Goal: Information Seeking & Learning: Check status

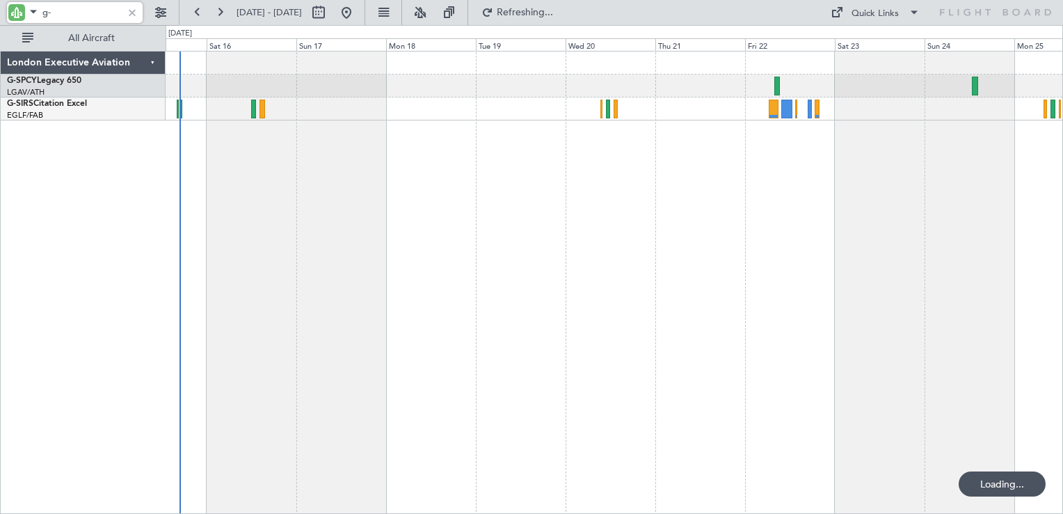
type input "g"
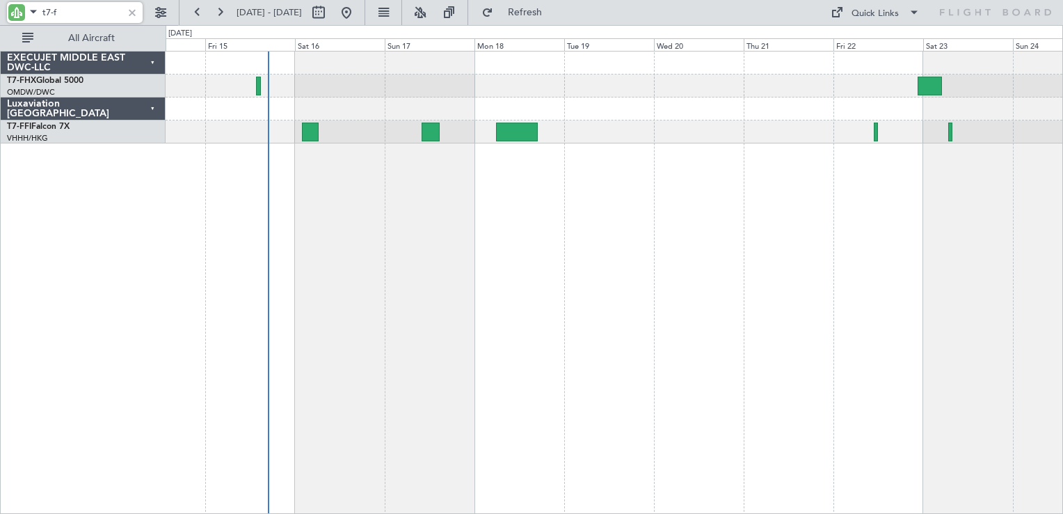
click at [374, 97] on div at bounding box center [614, 108] width 897 height 23
type input "t"
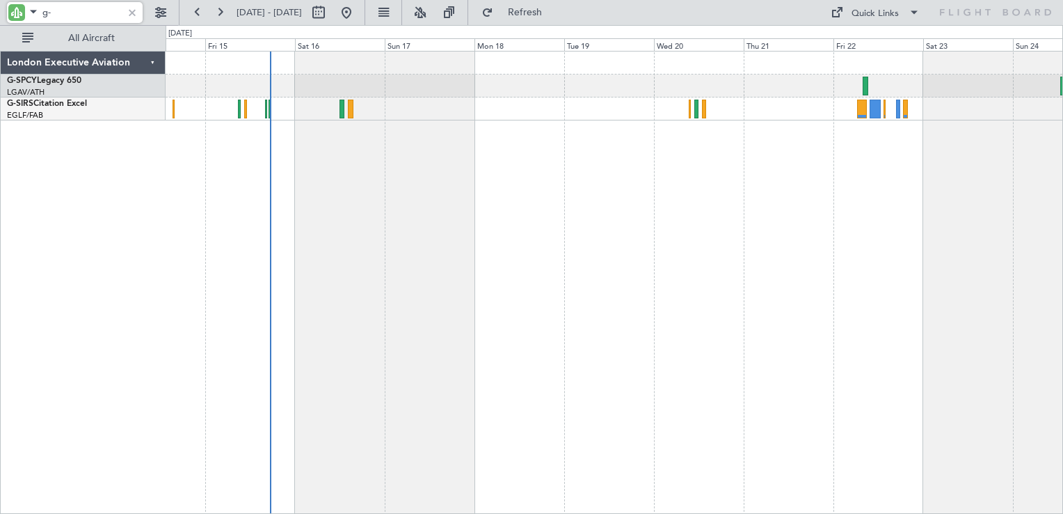
type input "g"
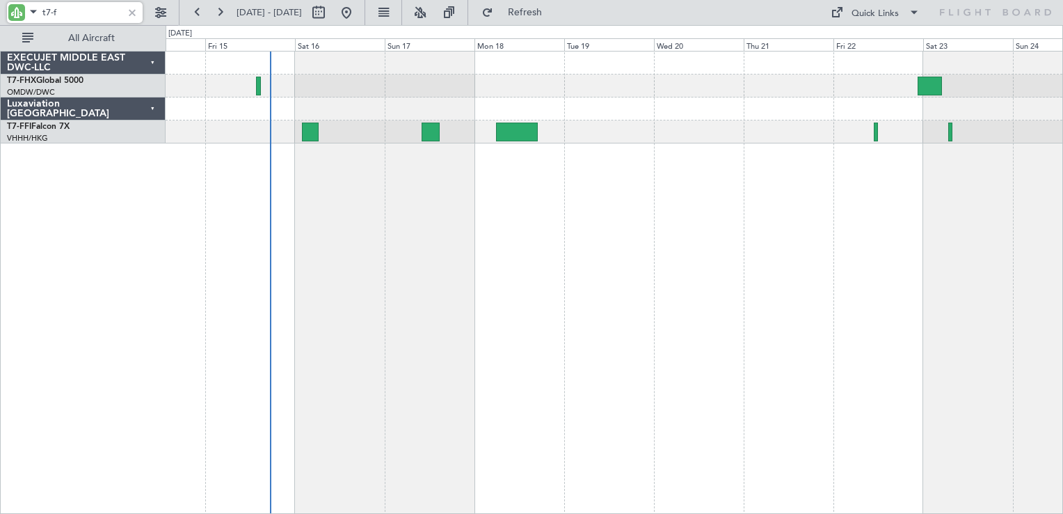
type input "t7-f"
click at [48, 79] on link "T7-FHX Global 5000" at bounding box center [45, 81] width 77 height 8
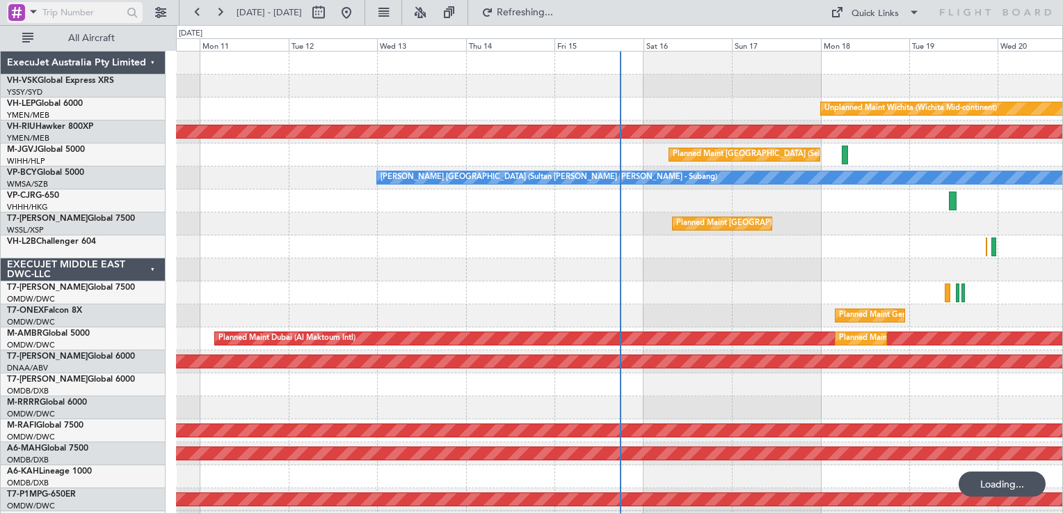
click at [21, 13] on div at bounding box center [16, 12] width 17 height 17
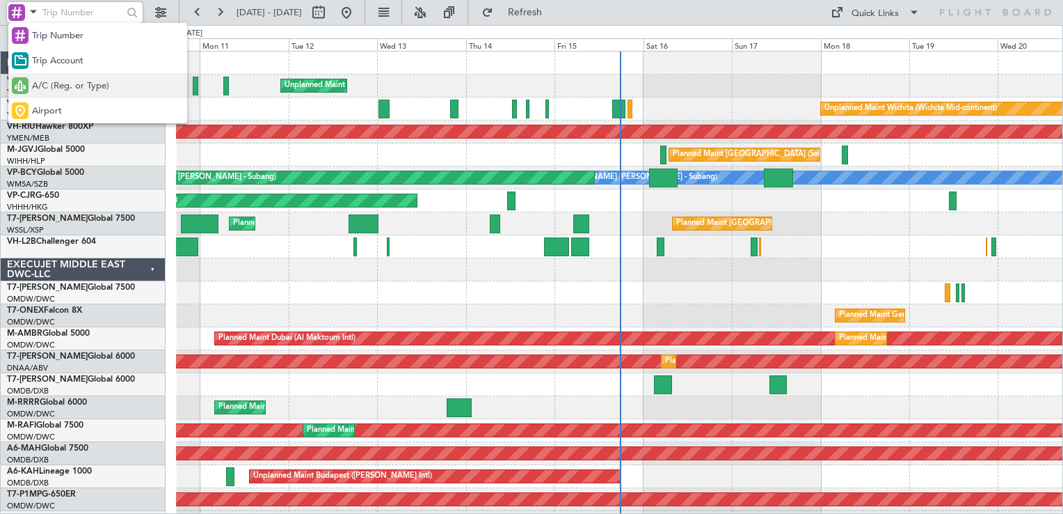
click at [58, 79] on span "A/C (Reg. or Type)" at bounding box center [70, 86] width 77 height 14
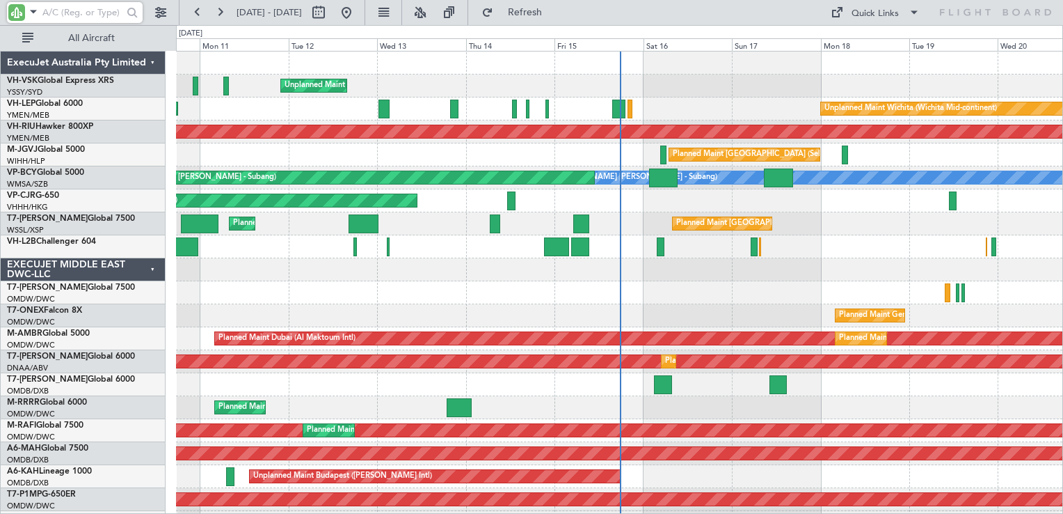
click at [67, 13] on input "text" at bounding box center [82, 12] width 80 height 21
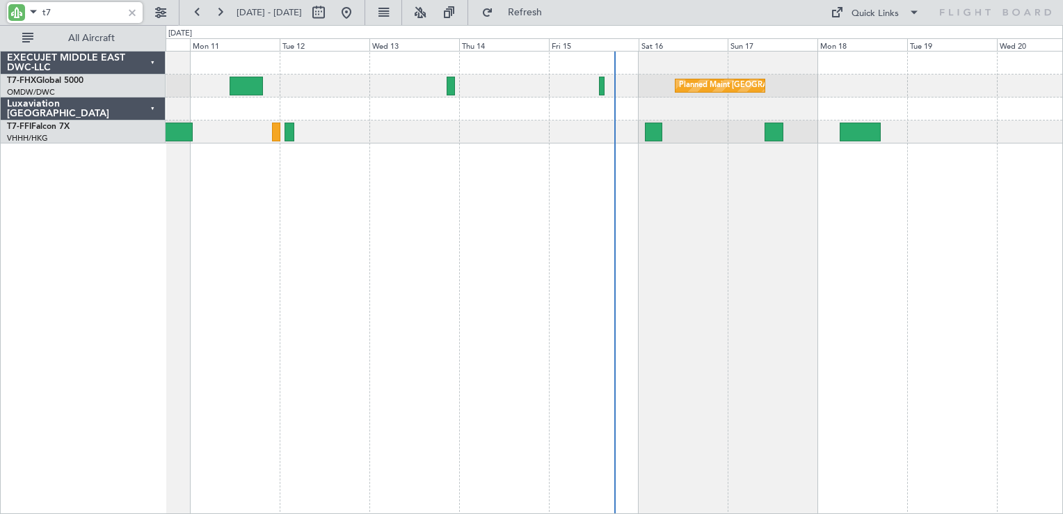
type input "t"
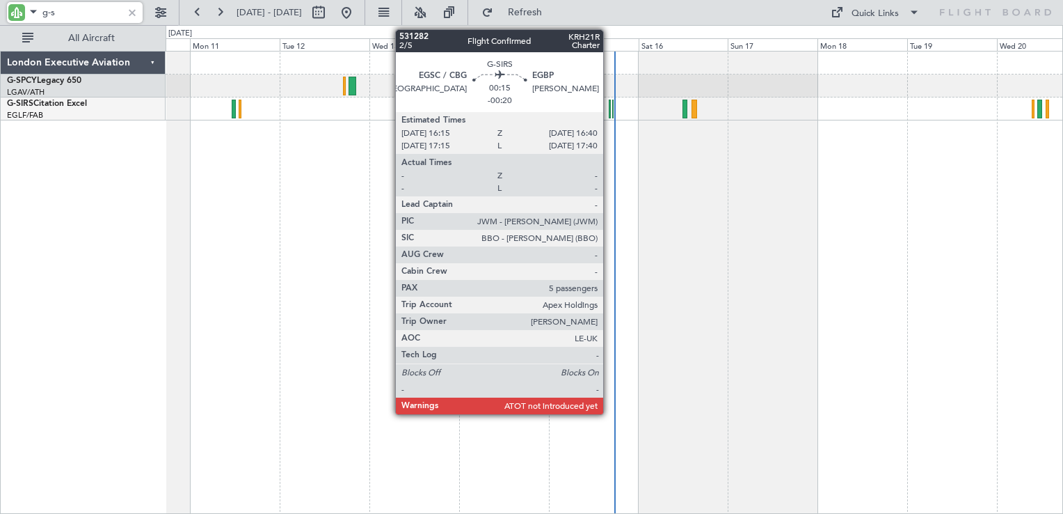
click at [610, 111] on div at bounding box center [610, 109] width 2 height 19
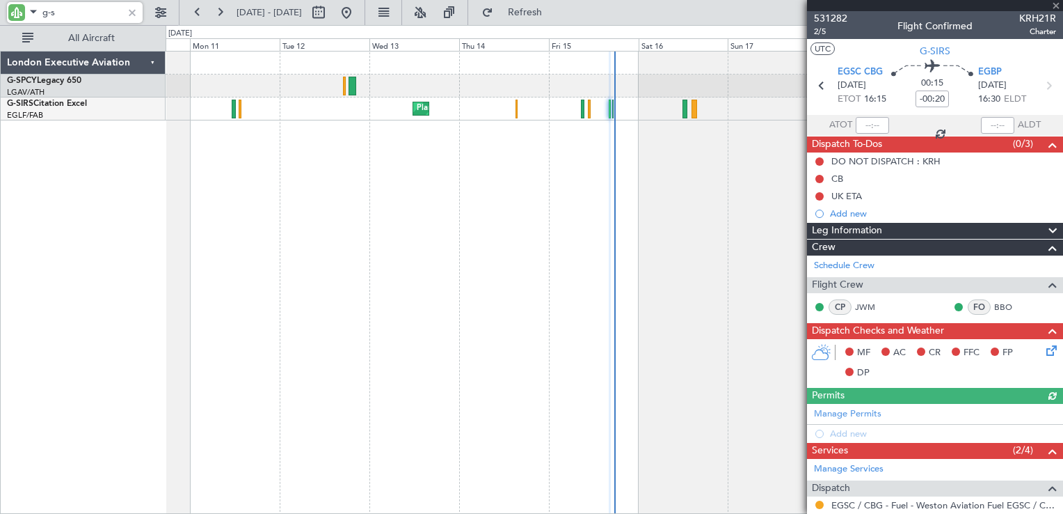
click at [608, 109] on div "Planned Maint [GEOGRAPHIC_DATA] ([GEOGRAPHIC_DATA])" at bounding box center [614, 108] width 897 height 23
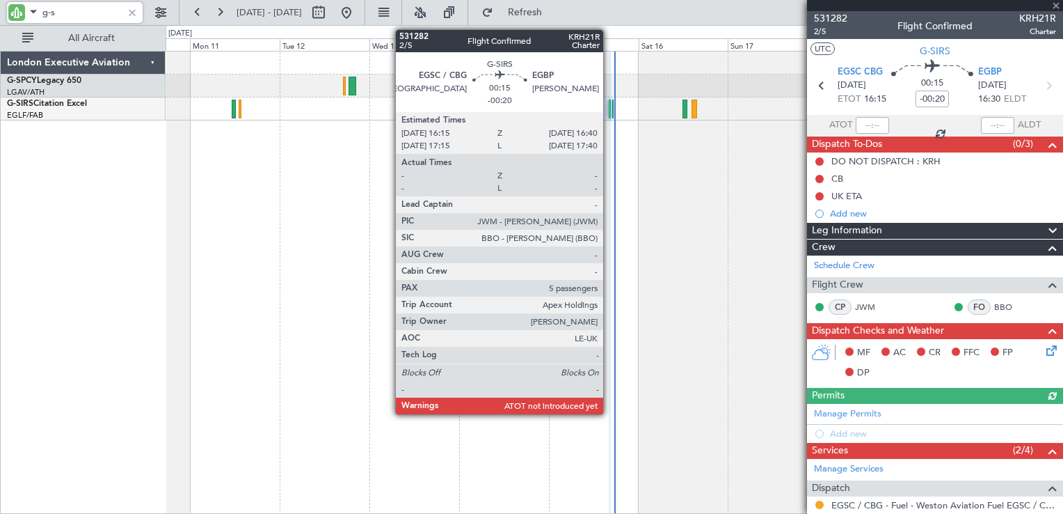
click at [610, 111] on div at bounding box center [610, 109] width 2 height 19
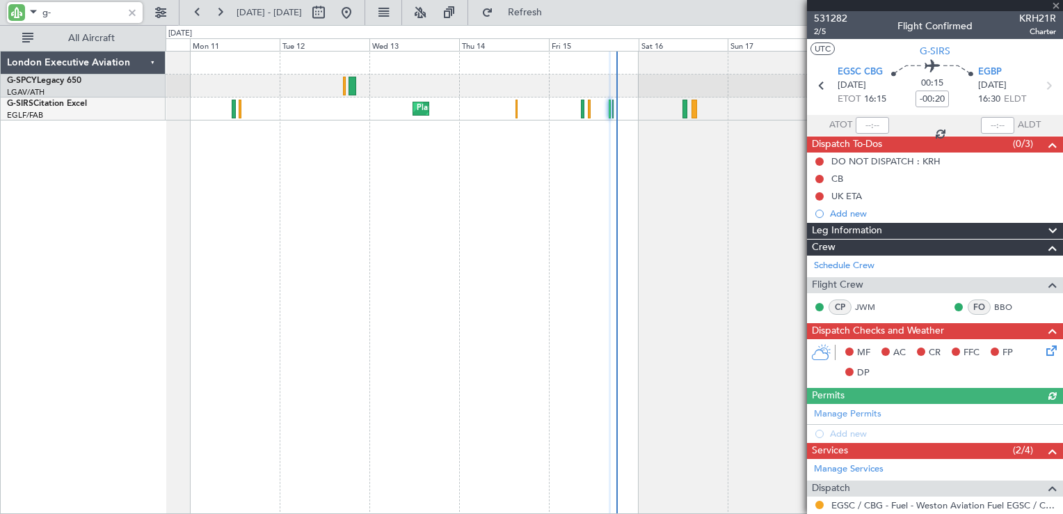
type input "g"
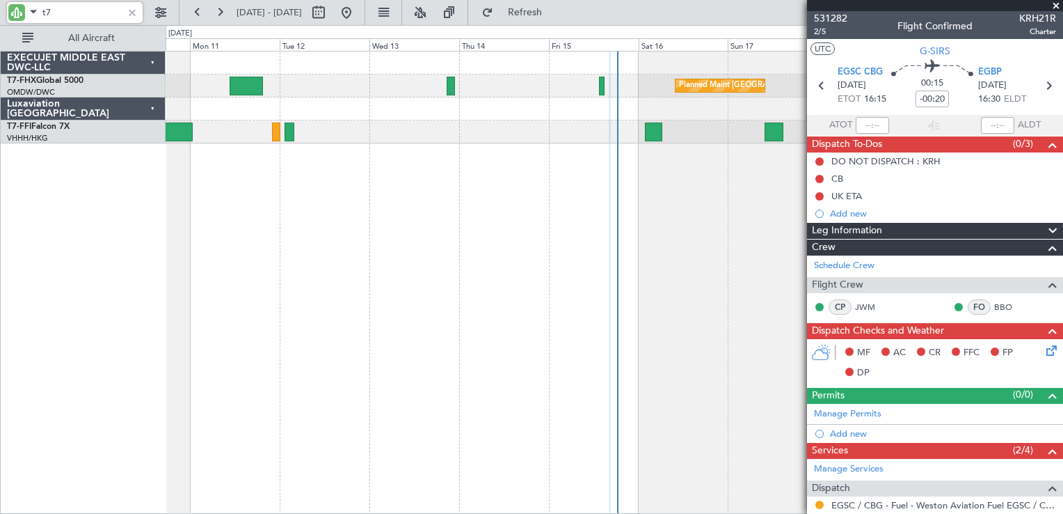
type input "t"
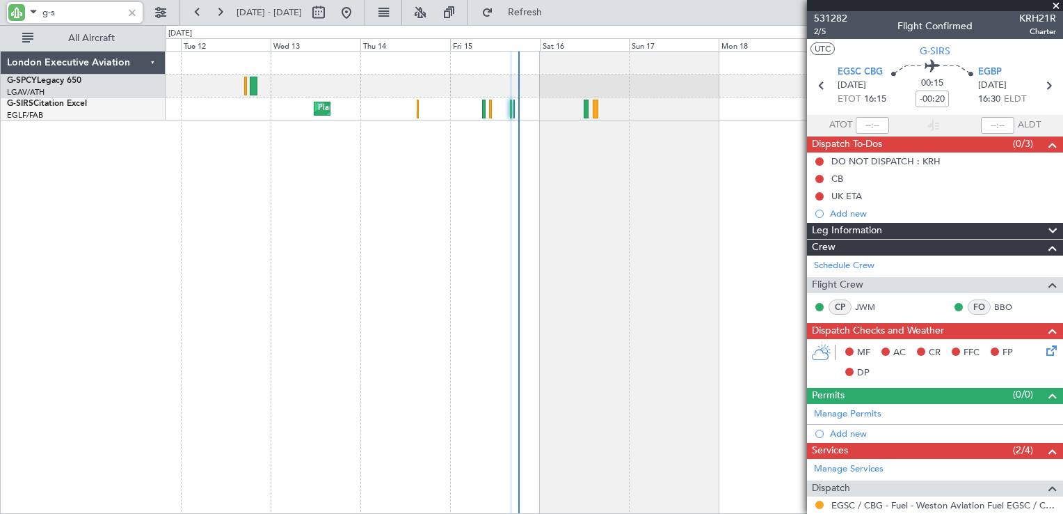
click at [589, 176] on div "Planned Maint [GEOGRAPHIC_DATA] ([GEOGRAPHIC_DATA])" at bounding box center [615, 282] width 898 height 463
type input "g-s"
click at [1056, 8] on span at bounding box center [1056, 6] width 14 height 13
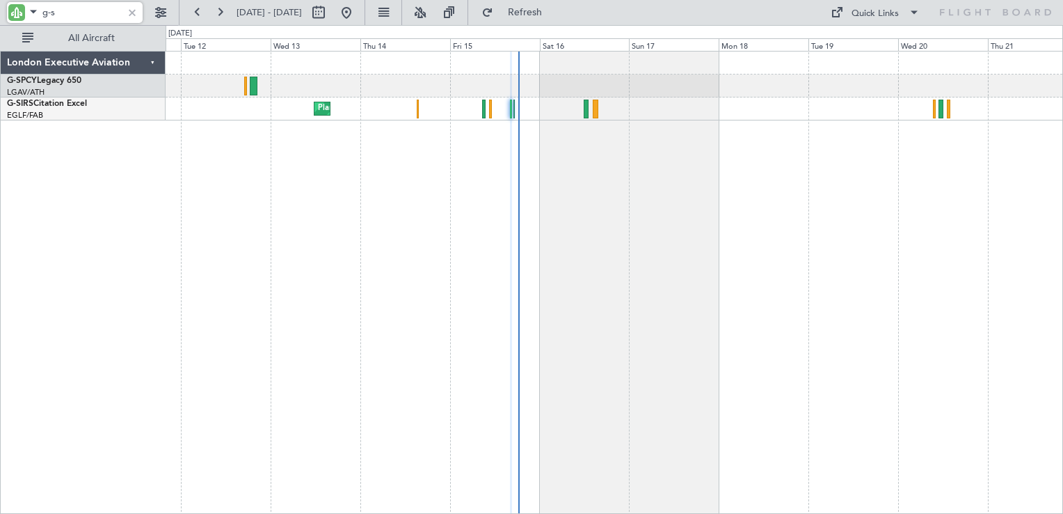
type input "0"
click at [87, 13] on input "g-s" at bounding box center [82, 12] width 80 height 21
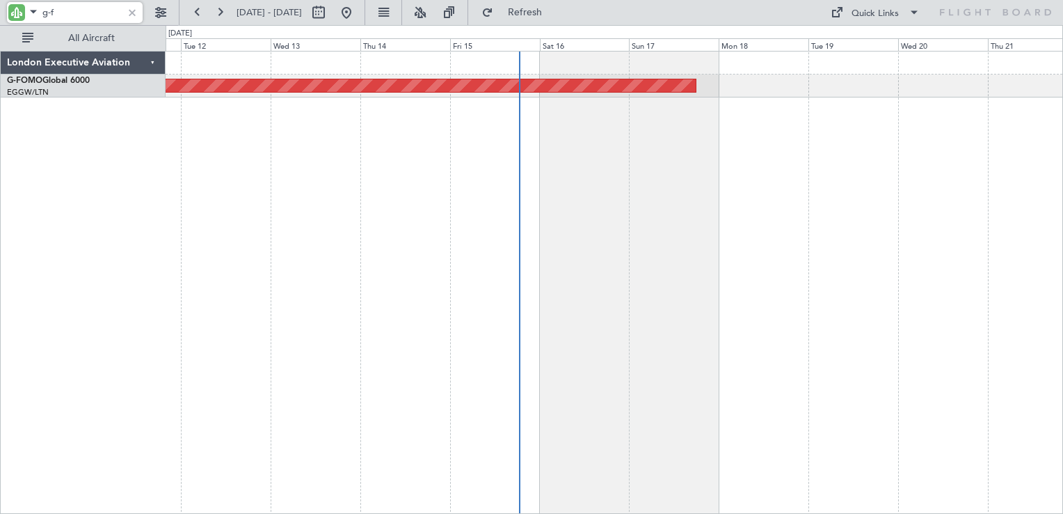
type input "g-f"
